Goal: Use online tool/utility

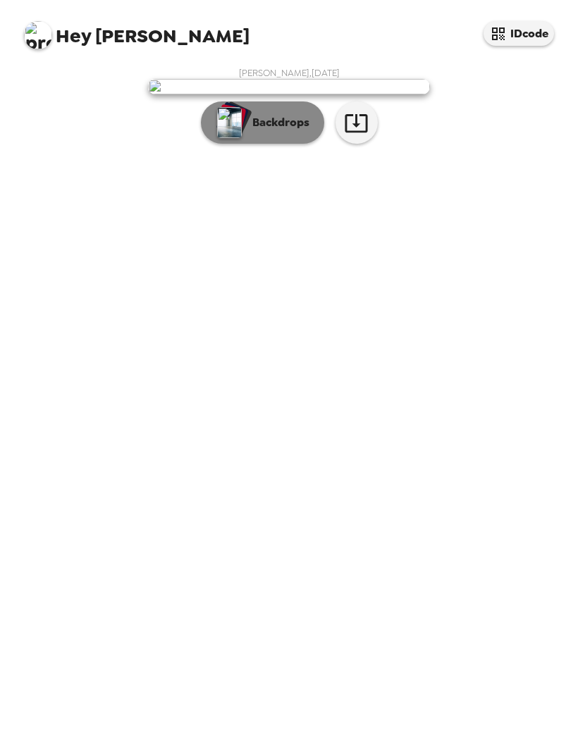
click at [254, 131] on p "Backdrops" at bounding box center [277, 122] width 64 height 17
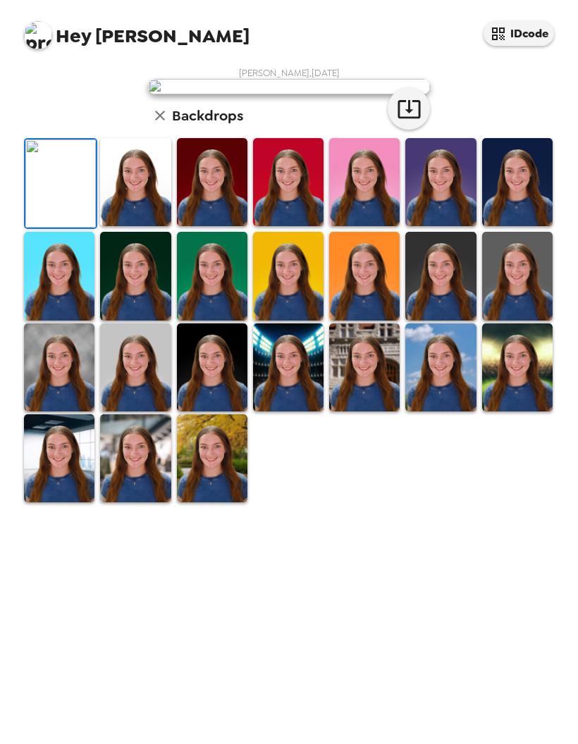
scroll to position [42, 0]
click at [51, 412] on img at bounding box center [59, 367] width 70 height 88
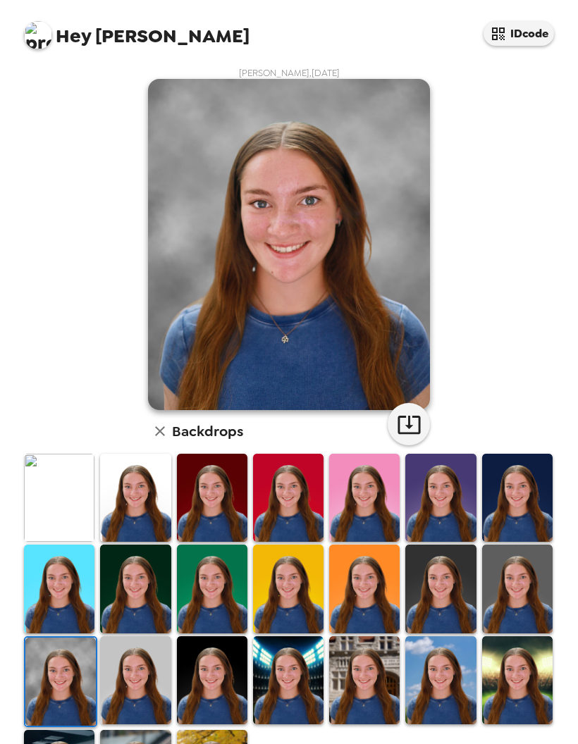
scroll to position [0, 0]
